Goal: Check status: Check status

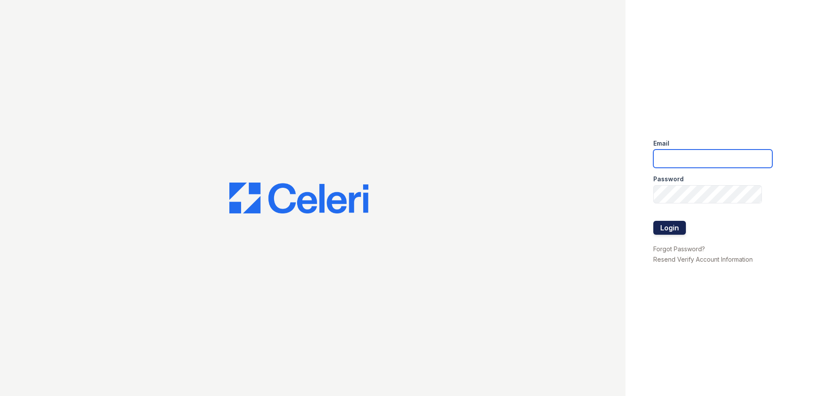
type input "crosby.am@cafmanagement.com"
click at [662, 232] on button "Login" at bounding box center [669, 228] width 33 height 14
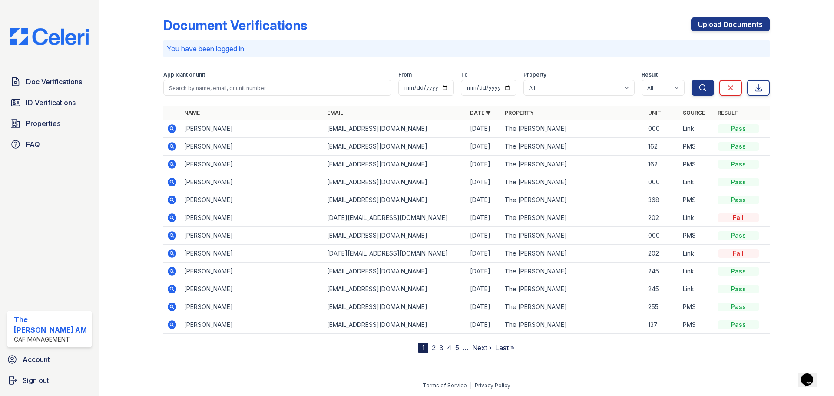
click at [170, 165] on icon at bounding box center [172, 164] width 9 height 9
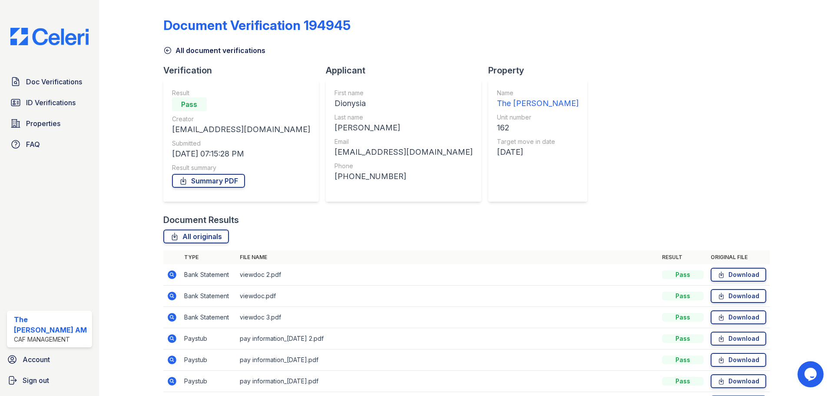
scroll to position [77, 0]
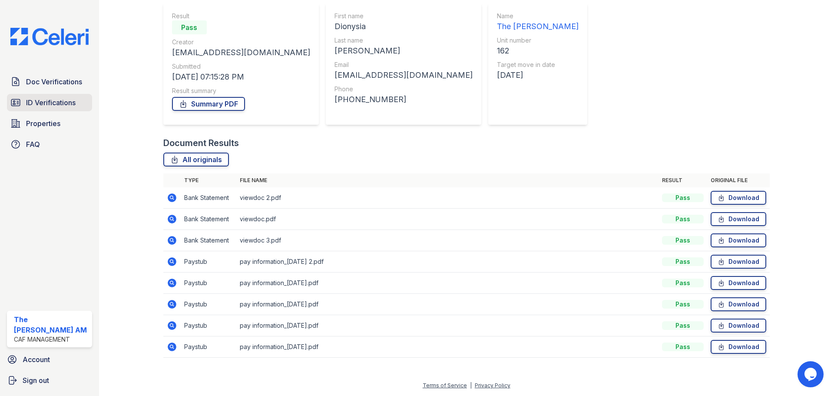
click at [51, 107] on span "ID Verifications" at bounding box center [51, 102] width 50 height 10
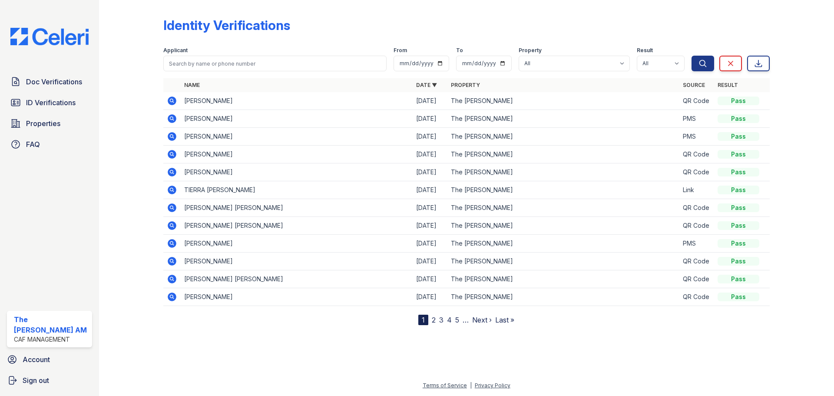
click at [172, 135] on icon at bounding box center [171, 136] width 2 height 2
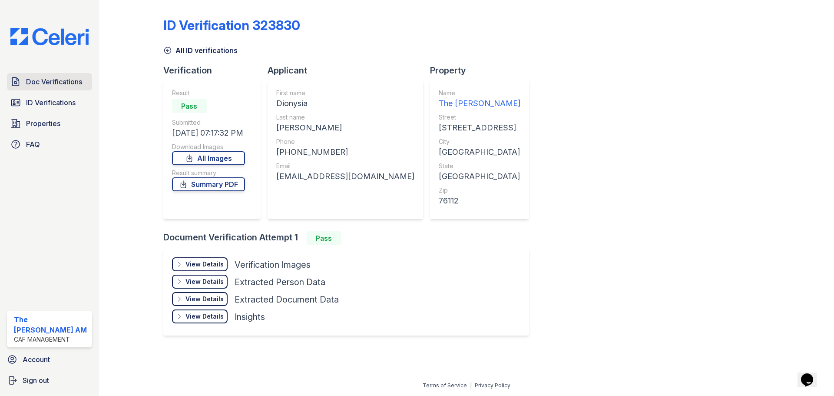
click at [54, 81] on span "Doc Verifications" at bounding box center [54, 81] width 56 height 10
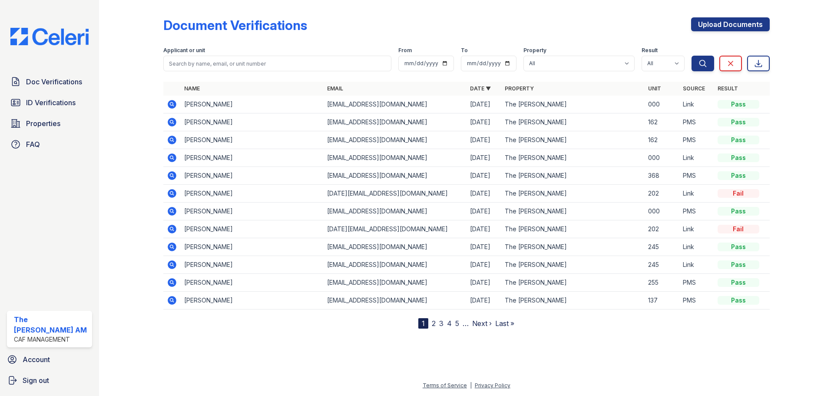
click at [172, 123] on icon at bounding box center [172, 122] width 10 height 10
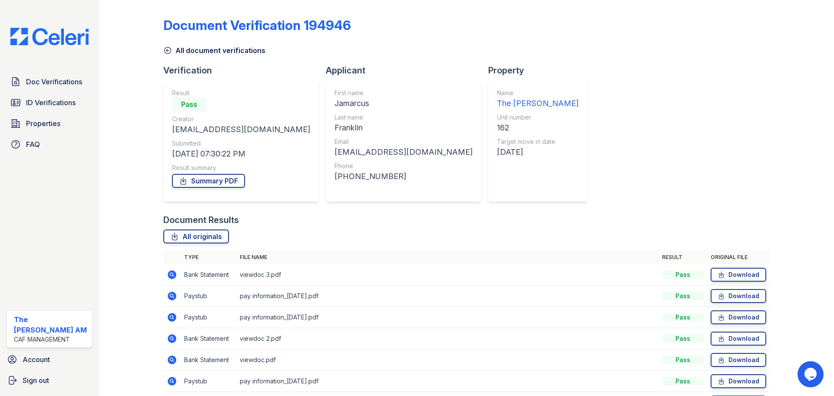
scroll to position [43, 0]
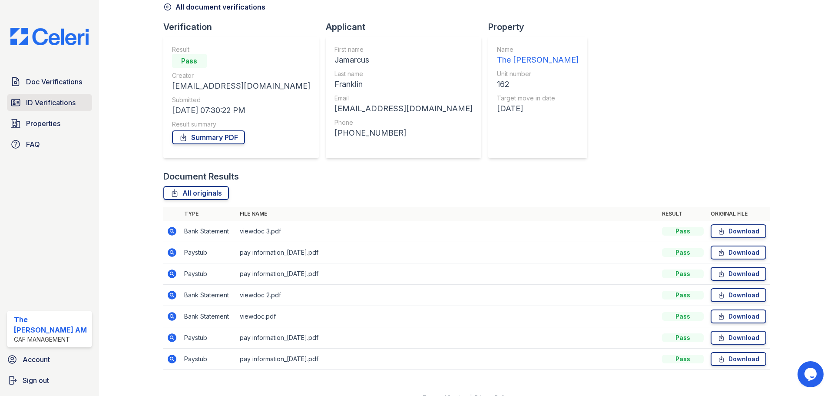
click at [61, 108] on link "ID Verifications" at bounding box center [49, 102] width 85 height 17
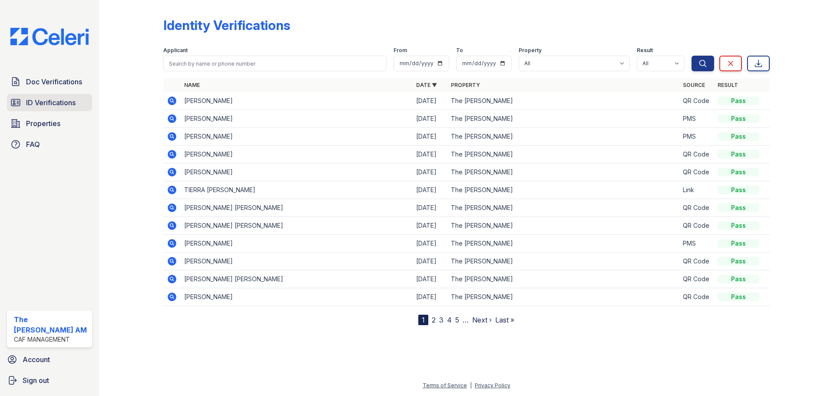
click at [44, 102] on span "ID Verifications" at bounding box center [51, 102] width 50 height 10
click at [171, 118] on icon at bounding box center [171, 118] width 2 height 2
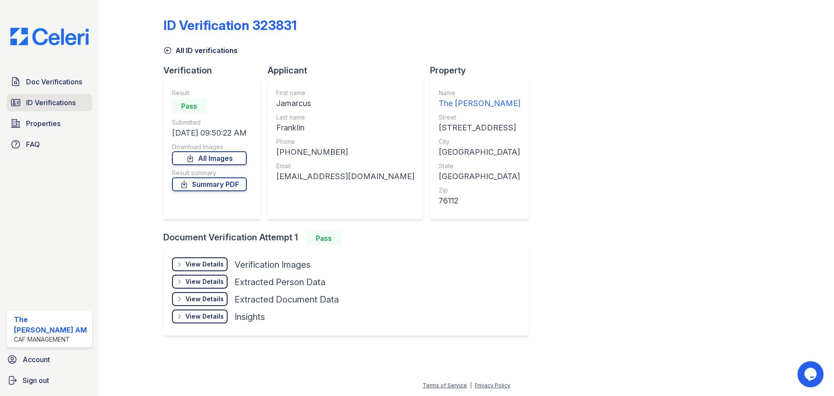
click at [63, 102] on span "ID Verifications" at bounding box center [51, 102] width 50 height 10
